Goal: Task Accomplishment & Management: Use online tool/utility

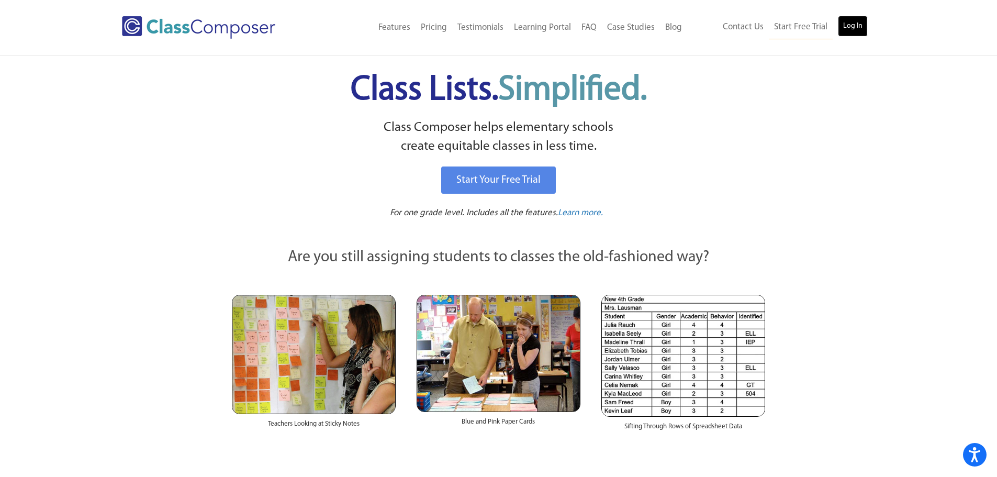
click at [855, 21] on link "Log In" at bounding box center [853, 26] width 30 height 21
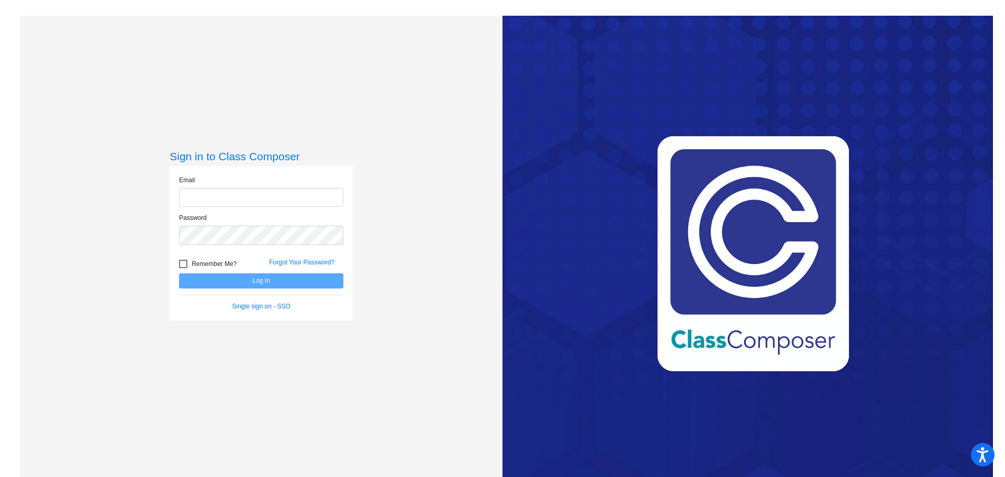
type input "[PERSON_NAME][EMAIL_ADDRESS][PERSON_NAME][DOMAIN_NAME]"
click at [279, 278] on button "Log In" at bounding box center [261, 280] width 164 height 15
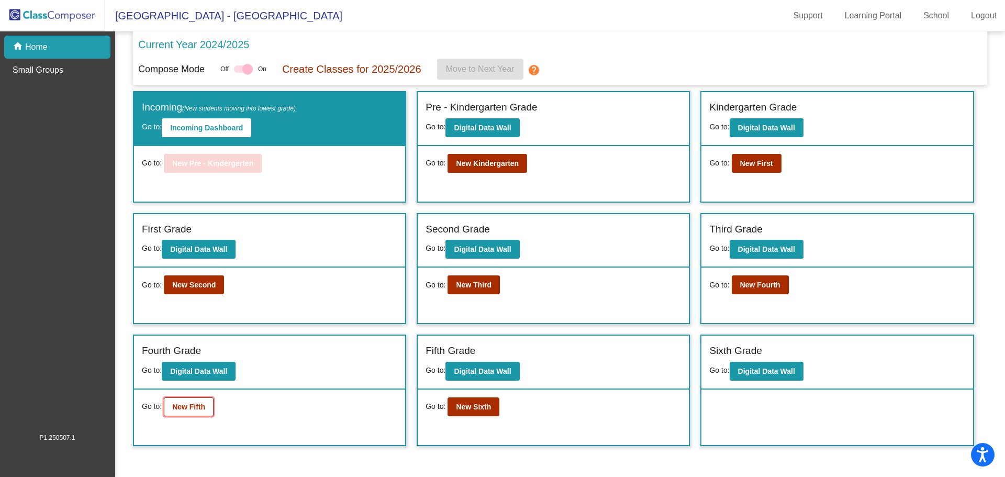
click at [201, 400] on button "New Fifth" at bounding box center [189, 406] width 50 height 19
